Goal: Task Accomplishment & Management: Manage account settings

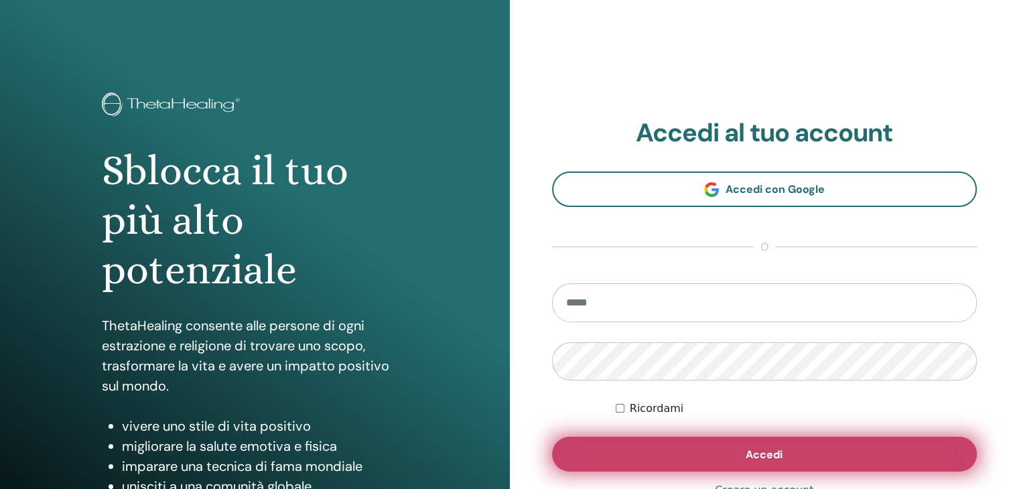
type input "**********"
click at [690, 445] on button "Accedi" at bounding box center [765, 454] width 426 height 35
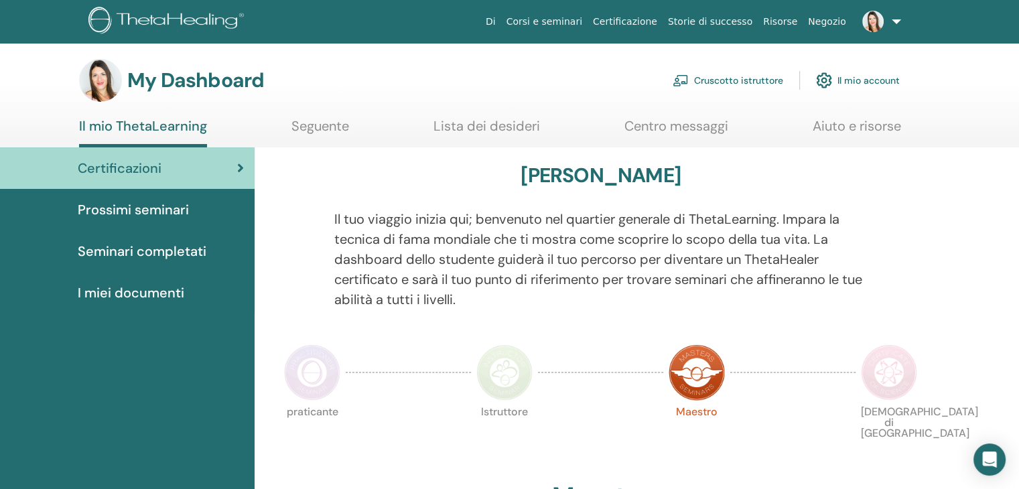
click at [155, 253] on span "Seminari completati" at bounding box center [142, 251] width 129 height 20
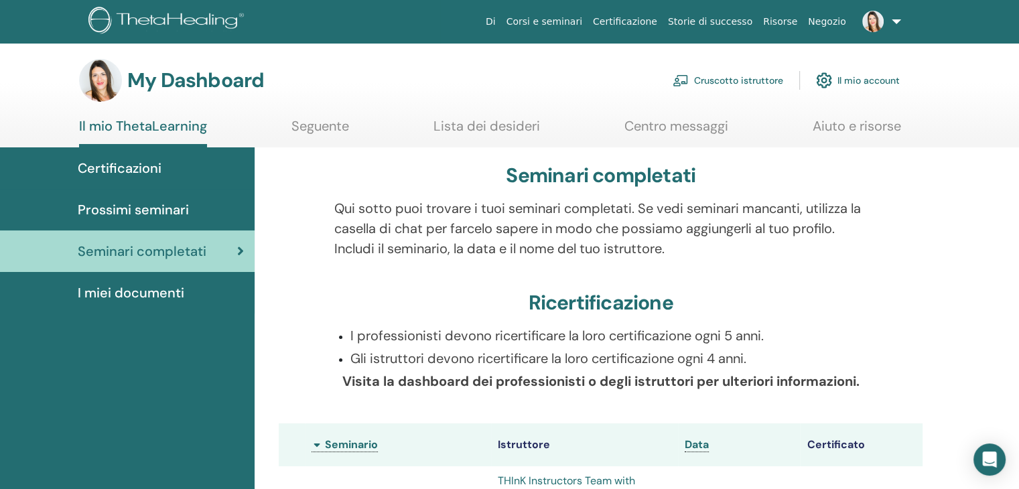
click at [139, 298] on span "I miei documenti" at bounding box center [131, 293] width 107 height 20
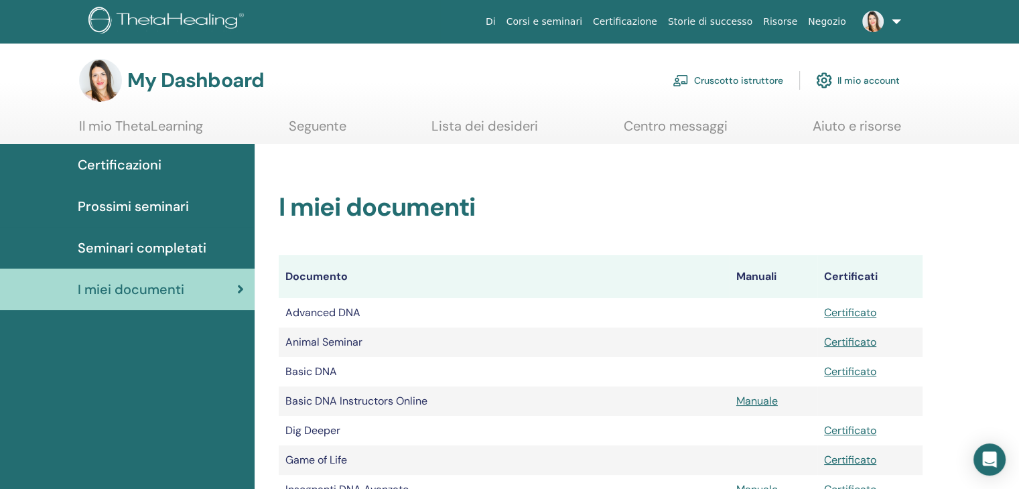
click at [180, 250] on span "Seminari completati" at bounding box center [142, 248] width 129 height 20
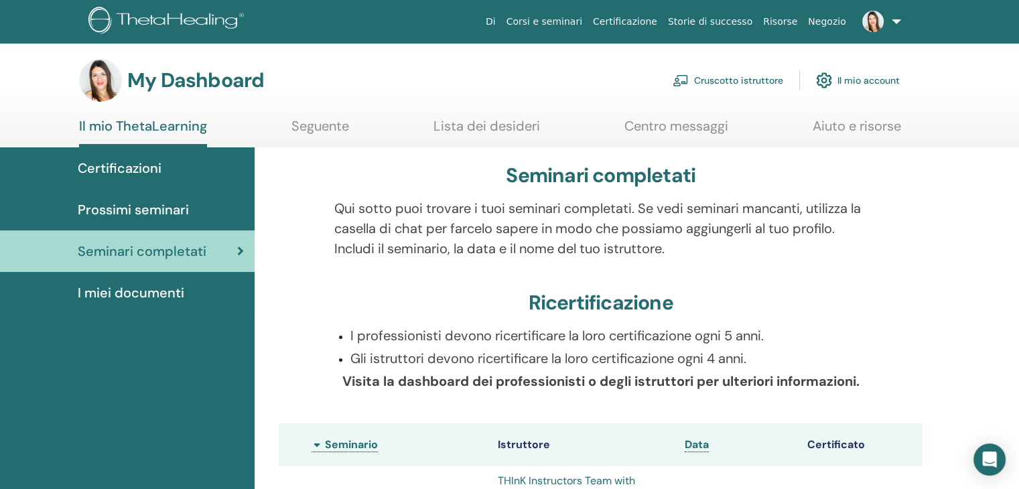
click at [148, 289] on span "I miei documenti" at bounding box center [131, 293] width 107 height 20
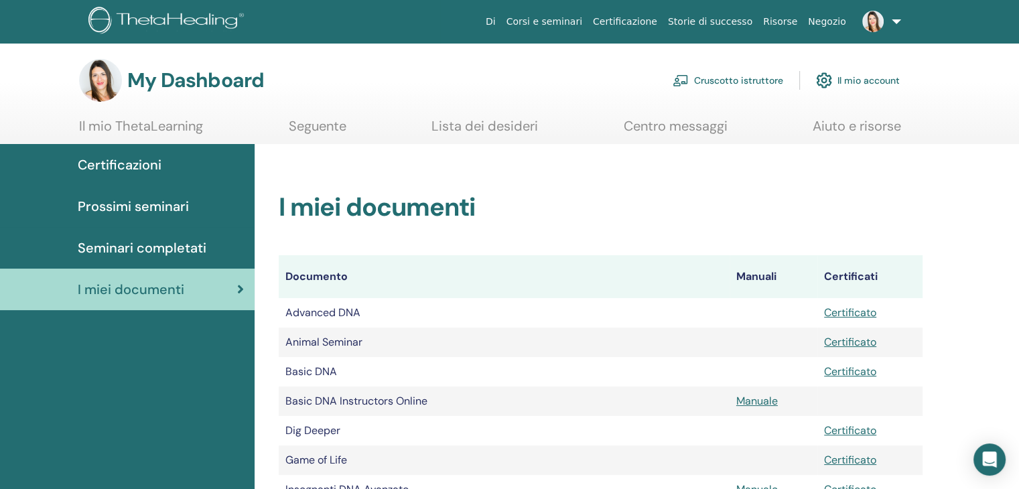
click at [720, 79] on link "Cruscotto istruttore" at bounding box center [728, 80] width 111 height 29
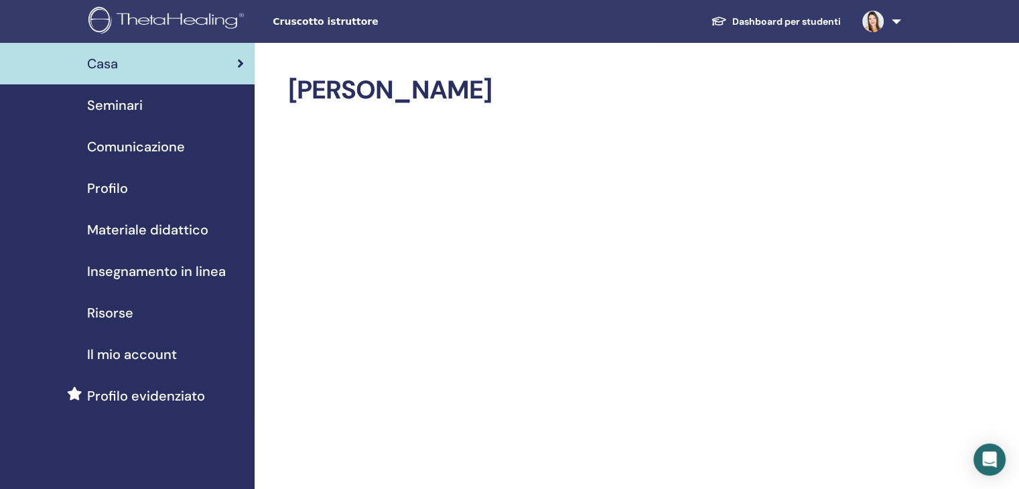
click at [130, 353] on span "Il mio account" at bounding box center [132, 354] width 90 height 20
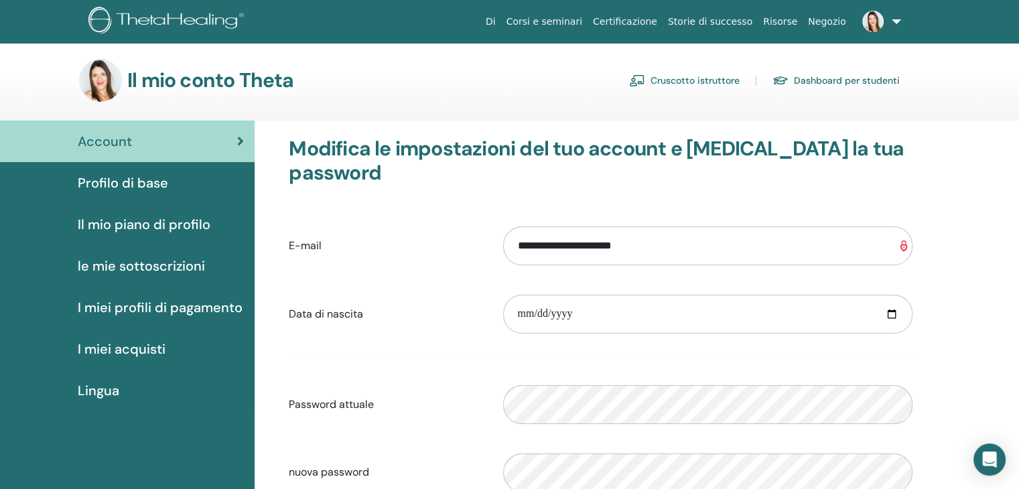
click at [144, 308] on span "I miei profili di pagamento" at bounding box center [160, 308] width 165 height 20
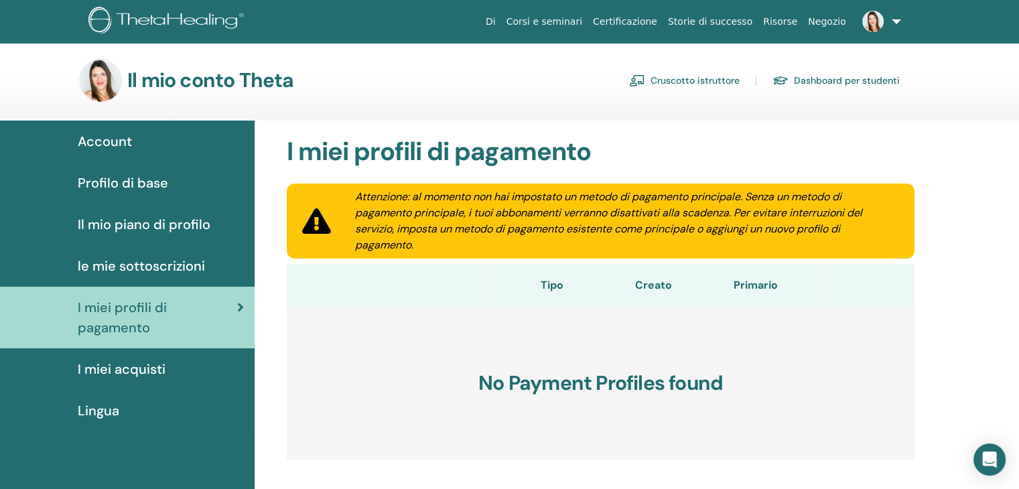
click at [153, 229] on span "Il mio piano di profilo" at bounding box center [144, 224] width 133 height 20
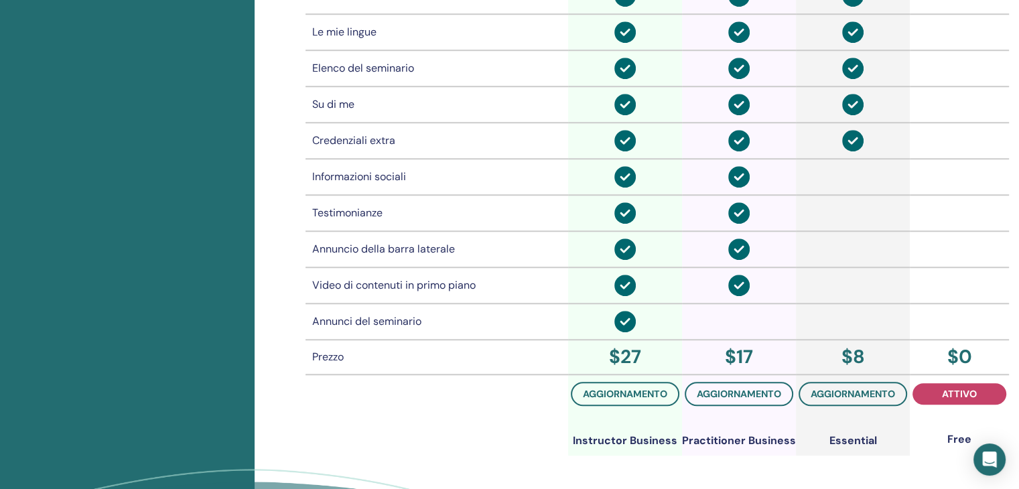
scroll to position [968, 0]
